Goal: Communication & Community: Answer question/provide support

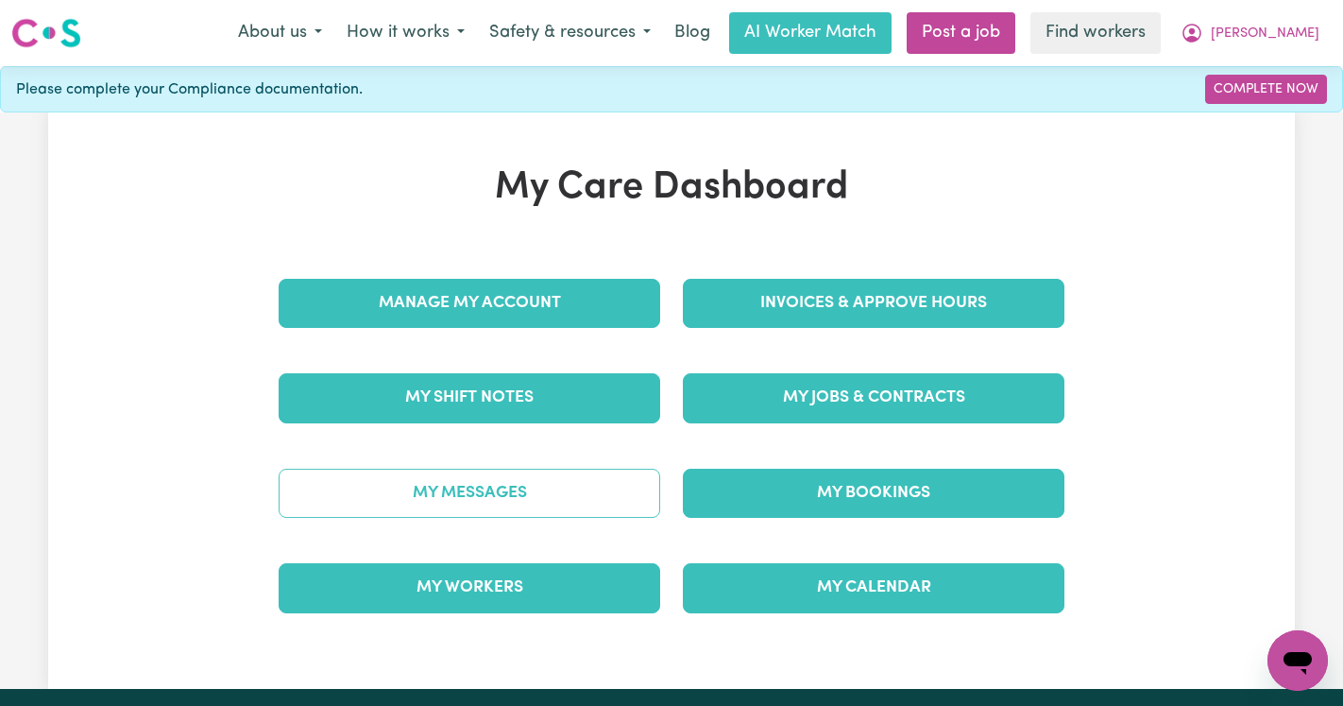
click at [532, 480] on link "My Messages" at bounding box center [470, 493] width 382 height 49
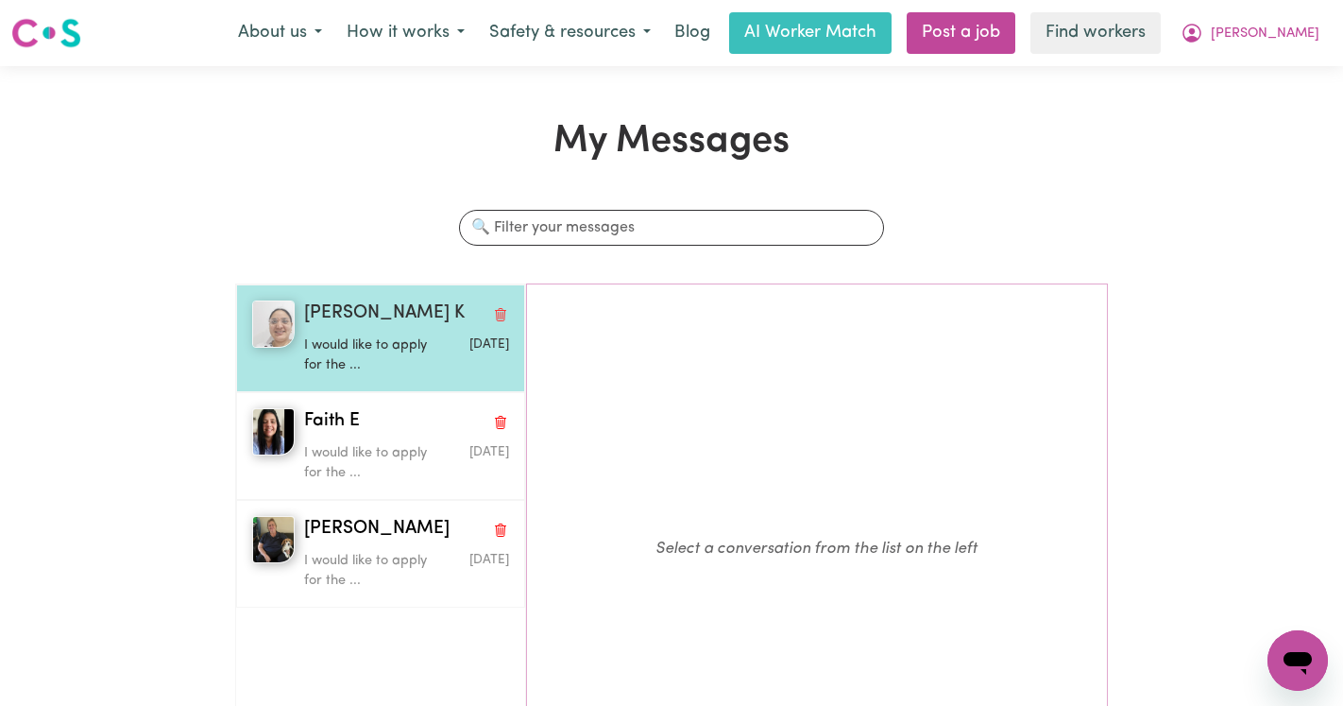
click at [360, 349] on p "I would like to apply for the ..." at bounding box center [372, 355] width 137 height 41
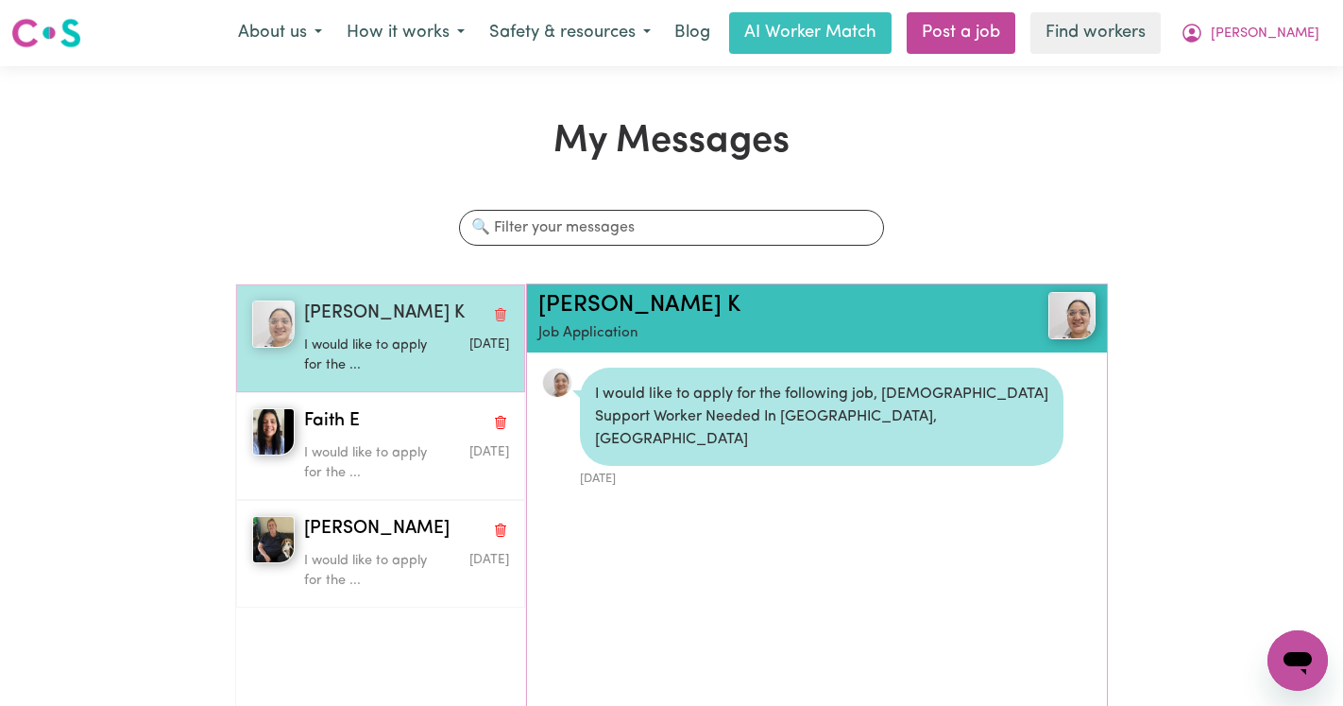
scroll to position [11, 0]
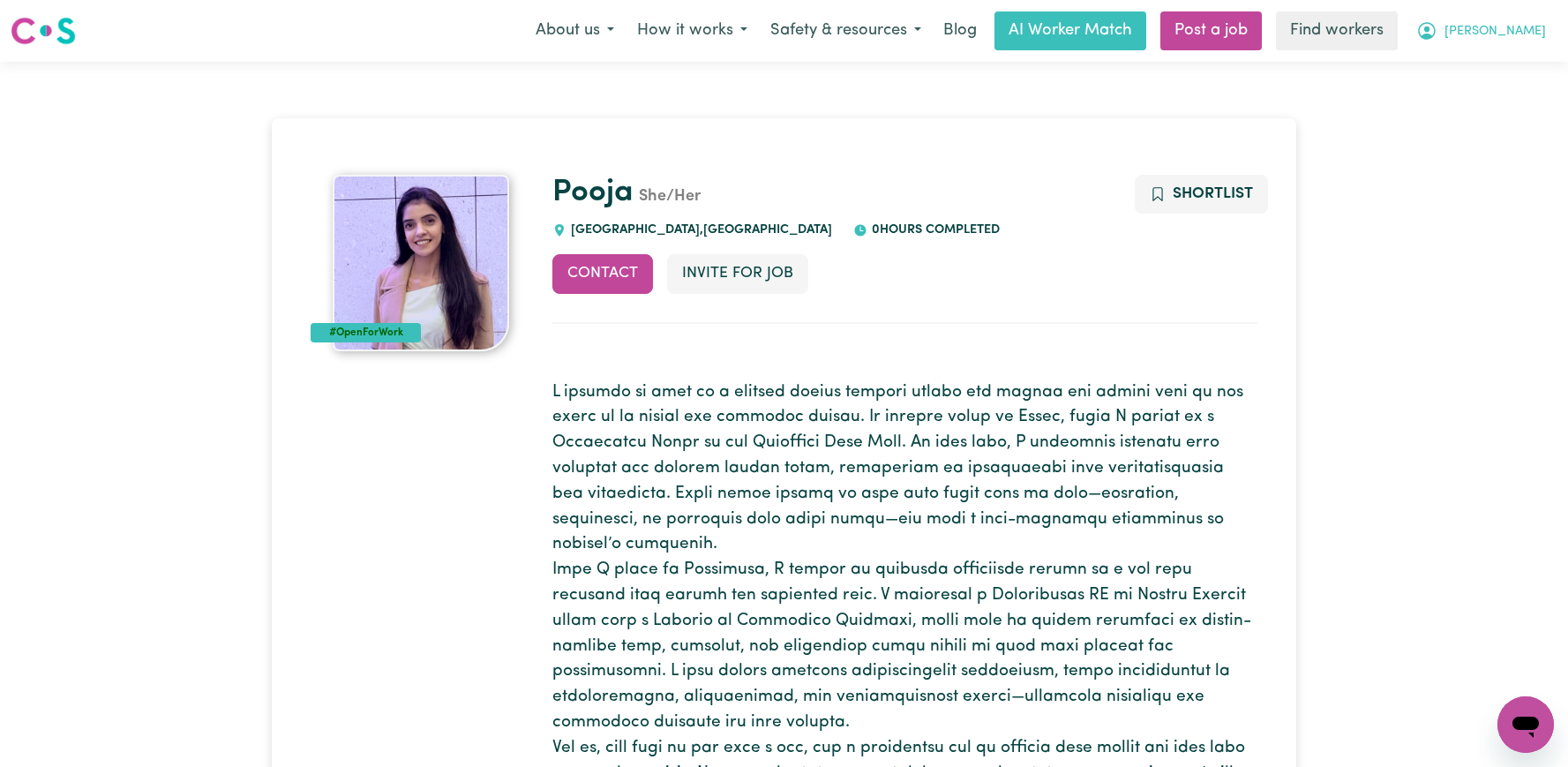
click at [1481, 50] on div "Menu About us How it works Safety & resources Blog AI Worker Match Post a job F…" at bounding box center [784, 30] width 1568 height 40
click at [1520, 26] on span "[PERSON_NAME]" at bounding box center [1495, 32] width 102 height 20
click at [1494, 93] on link "Logout" at bounding box center [1486, 102] width 139 height 34
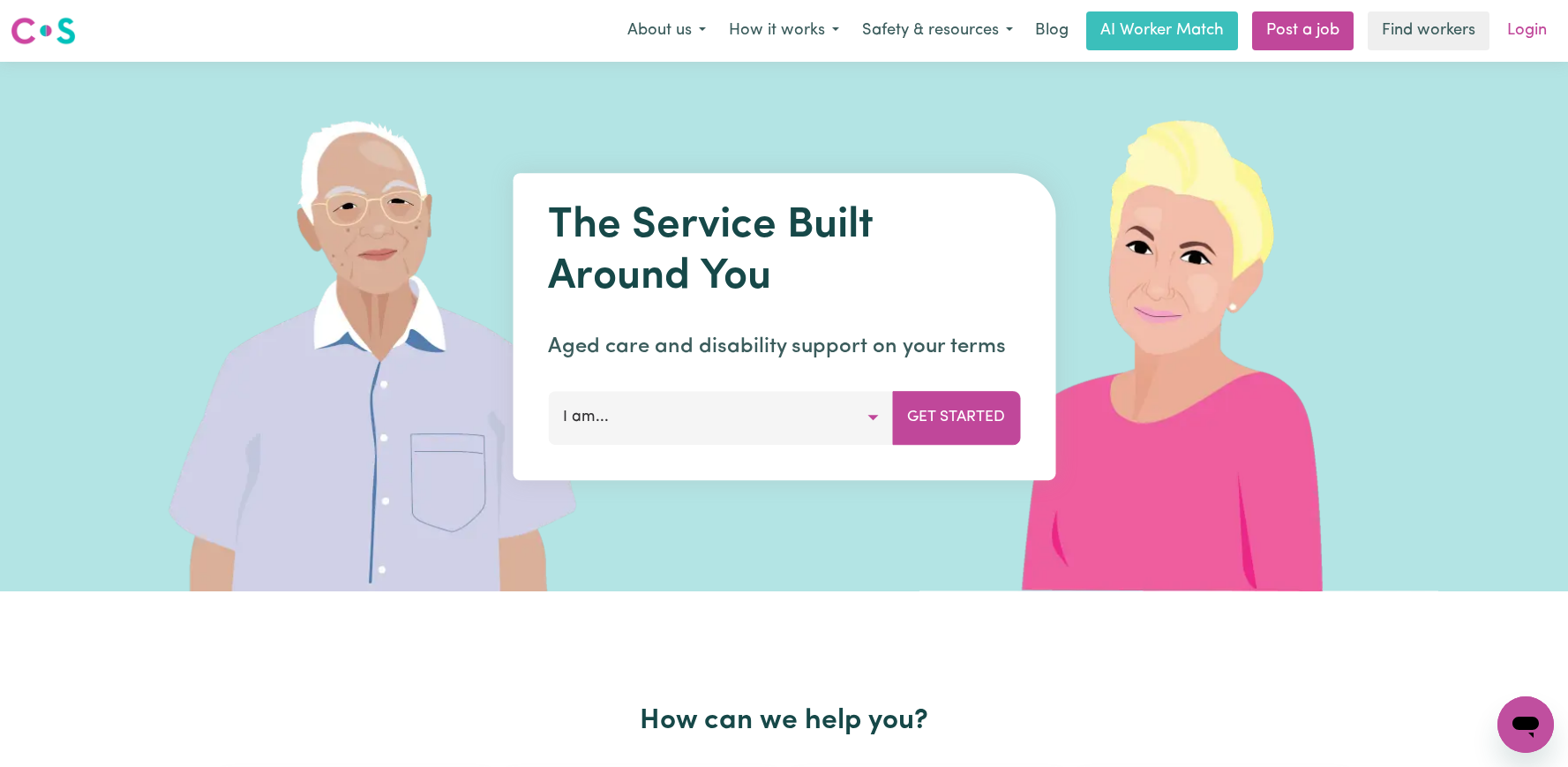
click at [1537, 33] on link "Login" at bounding box center [1526, 31] width 61 height 39
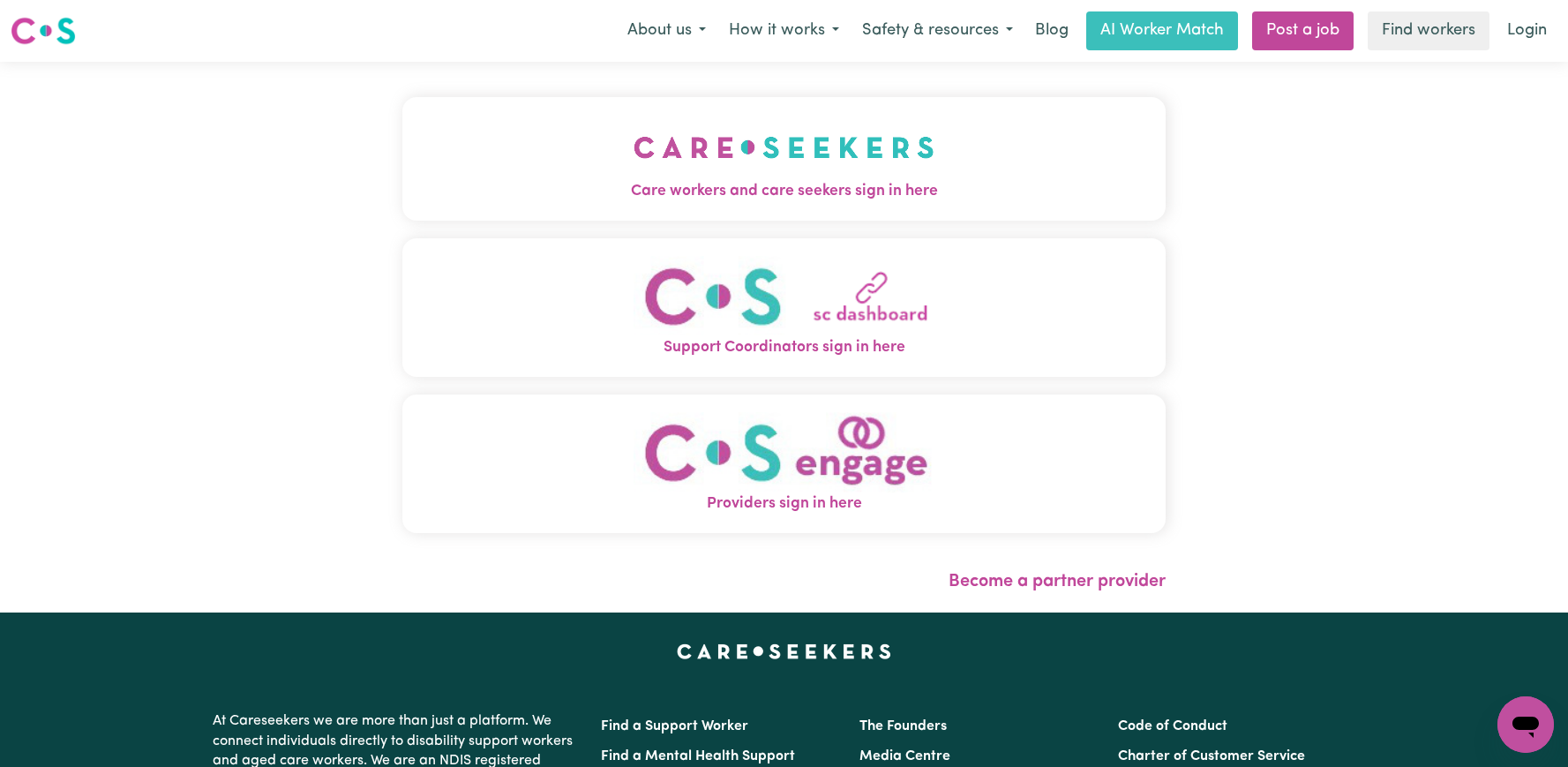
click at [461, 204] on button "Care workers and care seekers sign in here" at bounding box center [784, 159] width 763 height 123
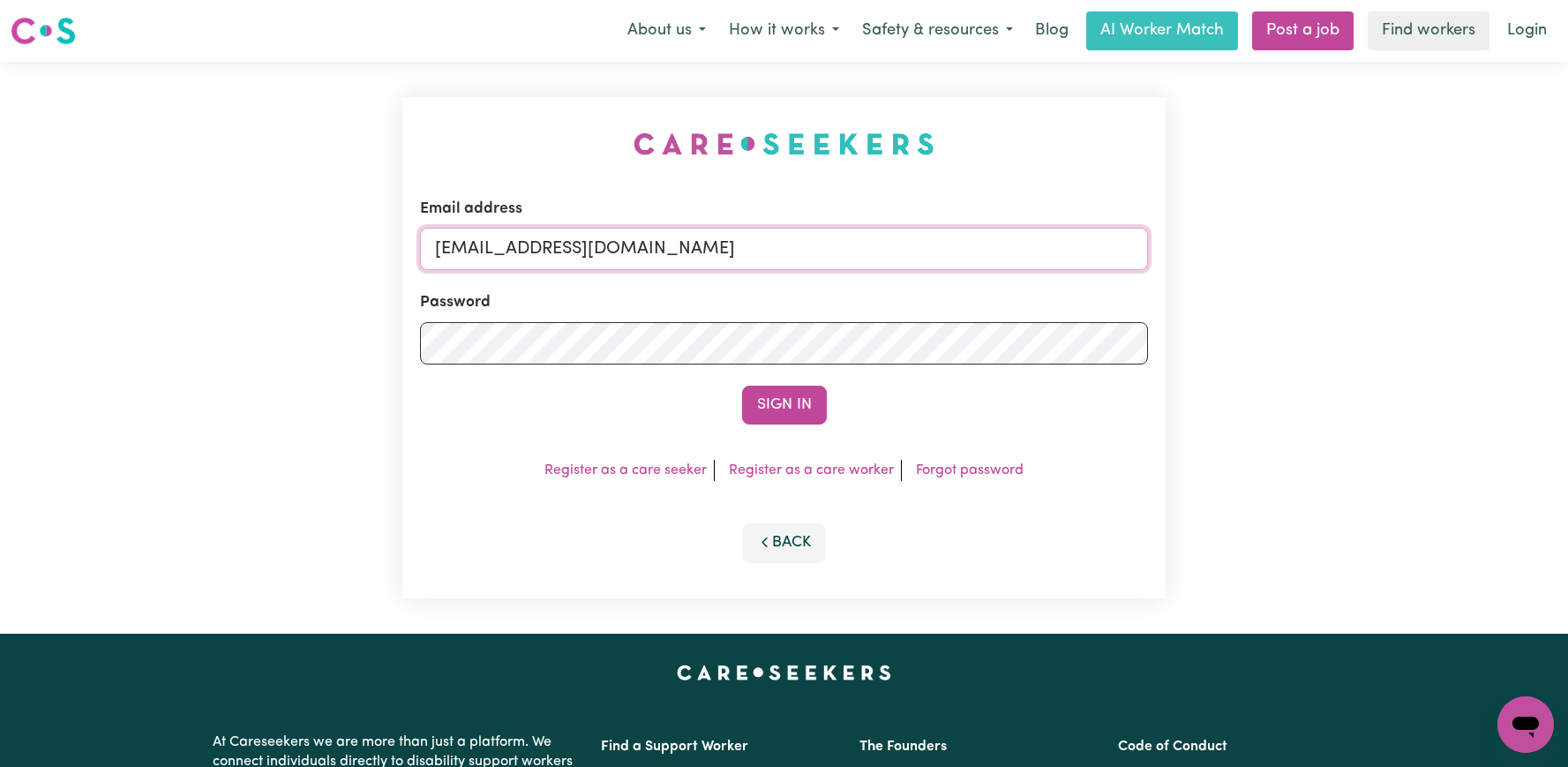
drag, startPoint x: 889, startPoint y: 264, endPoint x: 525, endPoint y: 250, distance: 364.3
click at [525, 250] on input "[EMAIL_ADDRESS][DOMAIN_NAME]" at bounding box center [784, 249] width 727 height 42
drag, startPoint x: 622, startPoint y: 248, endPoint x: 529, endPoint y: 249, distance: 93.0
click at [529, 249] on input "superuser~[PERSON_NAME]" at bounding box center [784, 249] width 727 height 42
paste input "[EMAIL_ADDRESS][DOMAIN_NAME]"
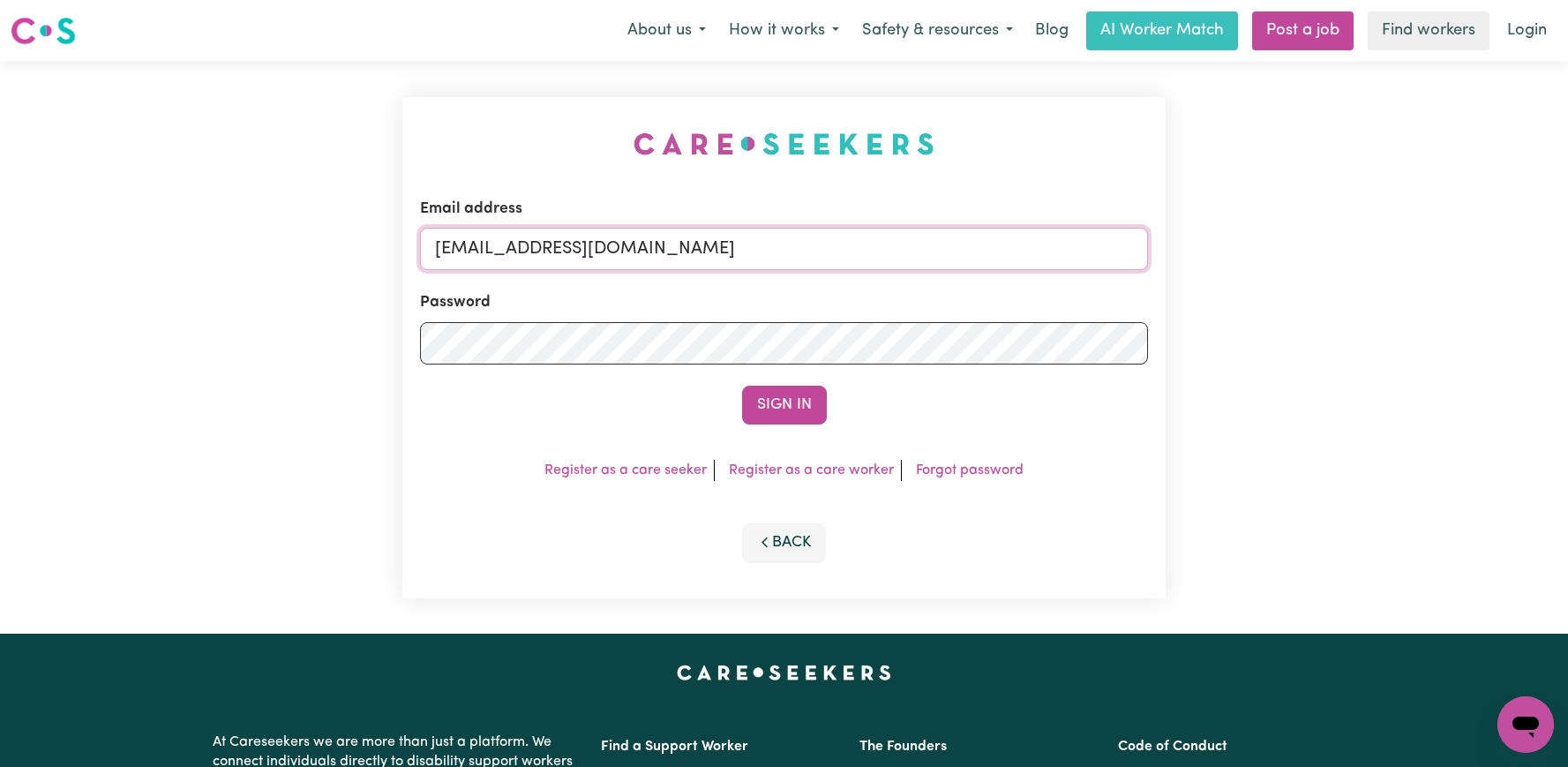
type input "[EMAIL_ADDRESS][DOMAIN_NAME]"
click at [742, 386] on button "Sign In" at bounding box center [784, 405] width 85 height 39
